Goal: Information Seeking & Learning: Learn about a topic

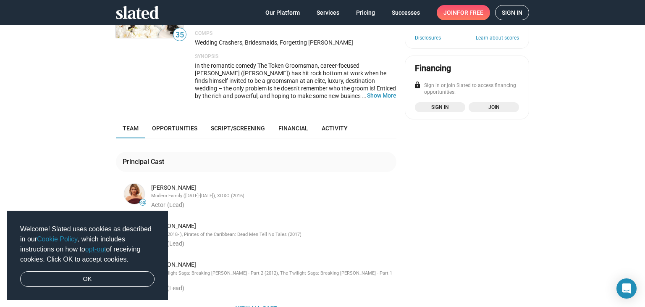
scroll to position [62, 0]
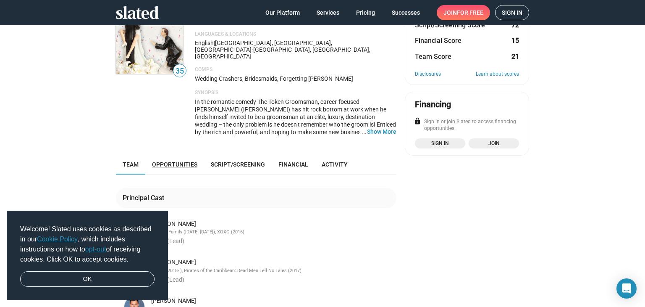
click at [177, 161] on span "Opportunities" at bounding box center [174, 164] width 45 height 7
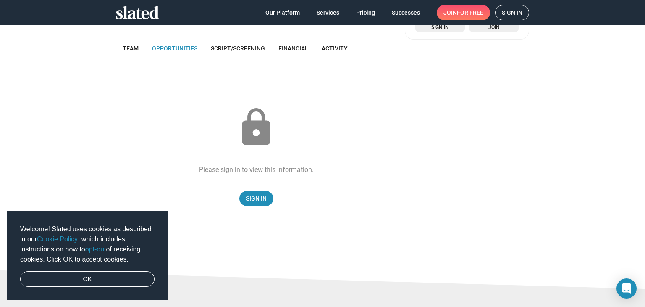
scroll to position [52, 0]
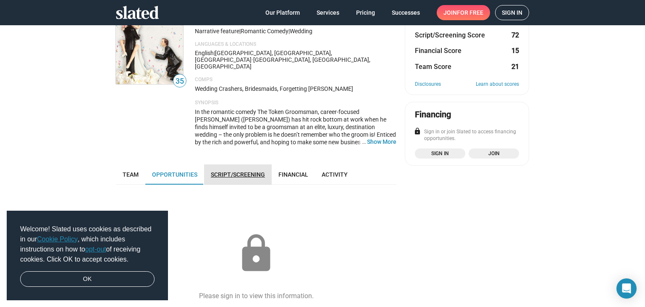
click at [232, 171] on span "Script/Screening" at bounding box center [238, 174] width 54 height 7
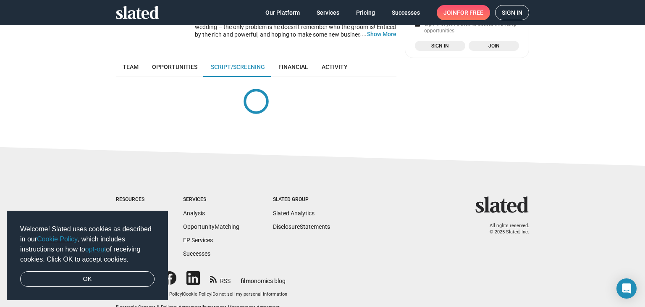
scroll to position [163, 0]
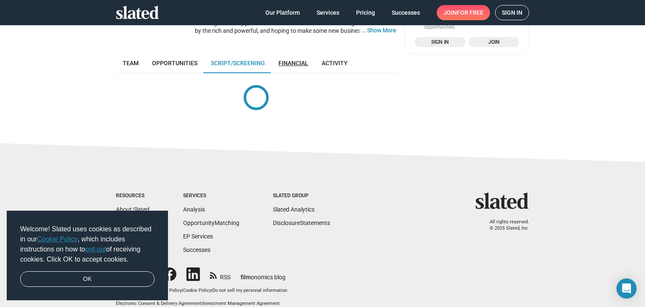
click at [300, 60] on span "Financial" at bounding box center [294, 63] width 30 height 7
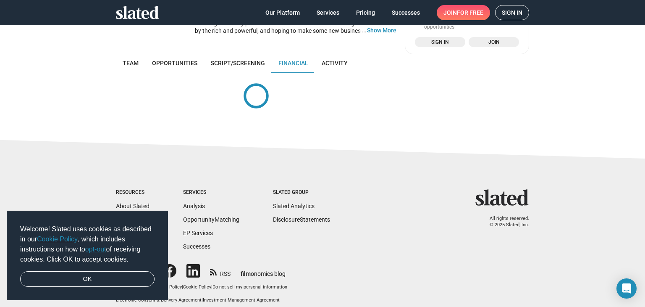
scroll to position [160, 0]
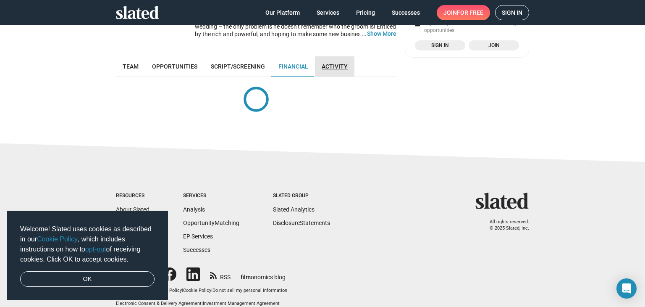
click at [328, 63] on span "Activity" at bounding box center [335, 66] width 26 height 7
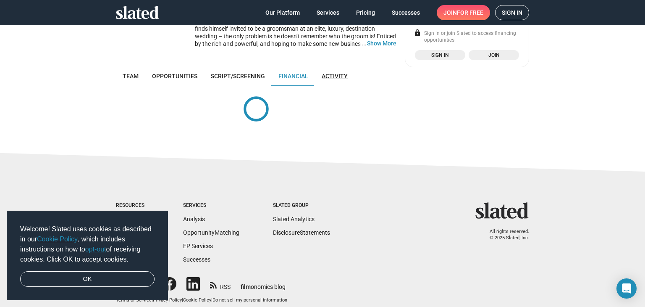
scroll to position [160, 0]
